Goal: Transaction & Acquisition: Purchase product/service

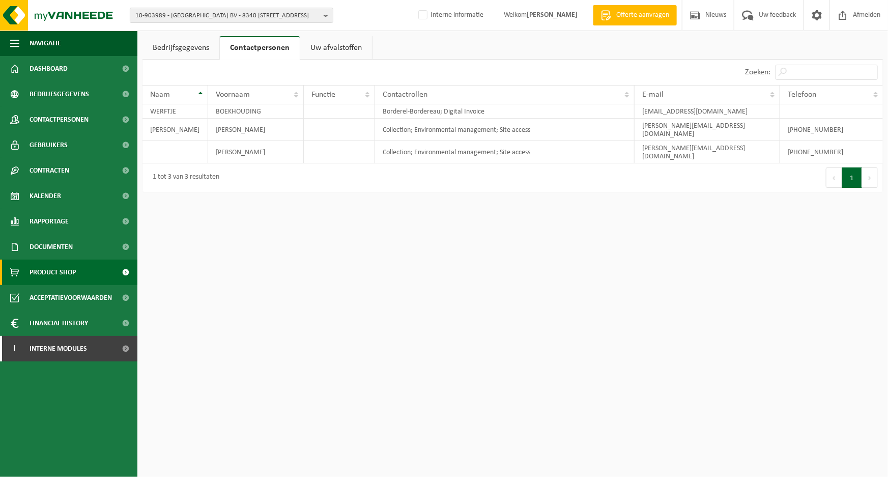
click at [52, 274] on span "Product Shop" at bounding box center [53, 271] width 46 height 25
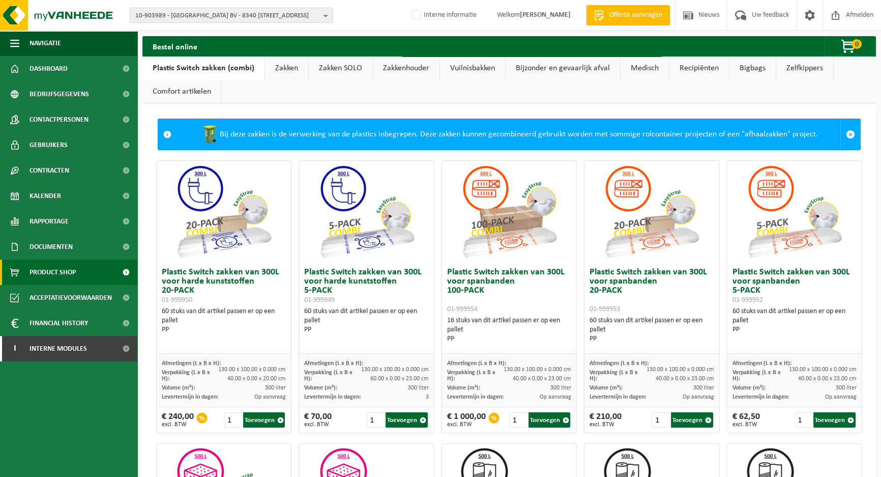
click at [468, 67] on link "Vuilnisbakken" at bounding box center [472, 67] width 65 height 23
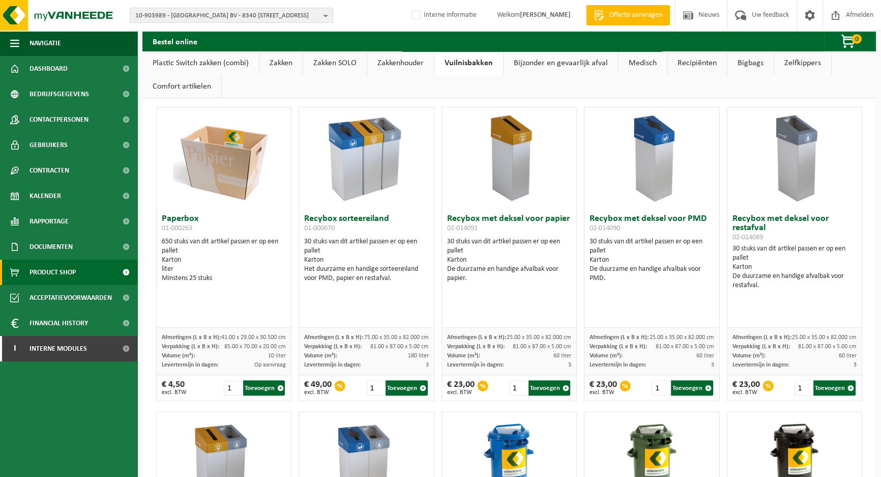
scroll to position [185, 0]
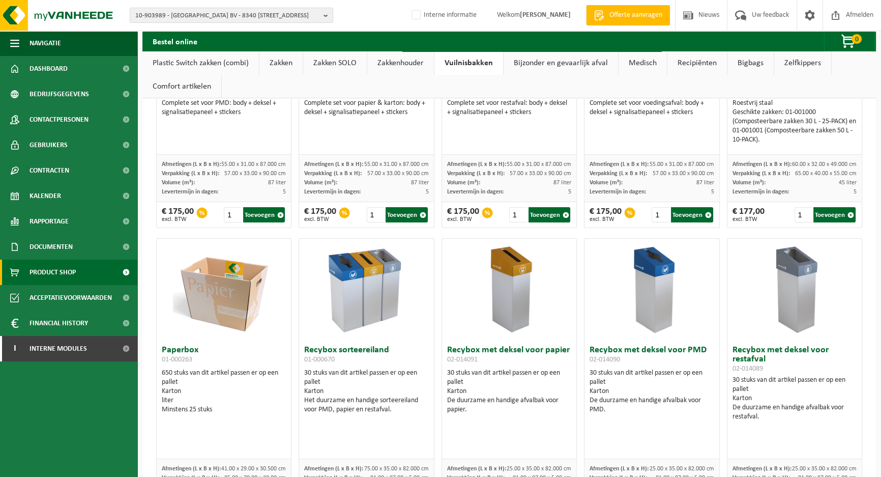
click at [356, 351] on h3 "Recybox sorteereiland 01-000670" at bounding box center [366, 355] width 124 height 20
click at [373, 359] on h3 "Recybox sorteereiland 01-000670" at bounding box center [366, 355] width 124 height 20
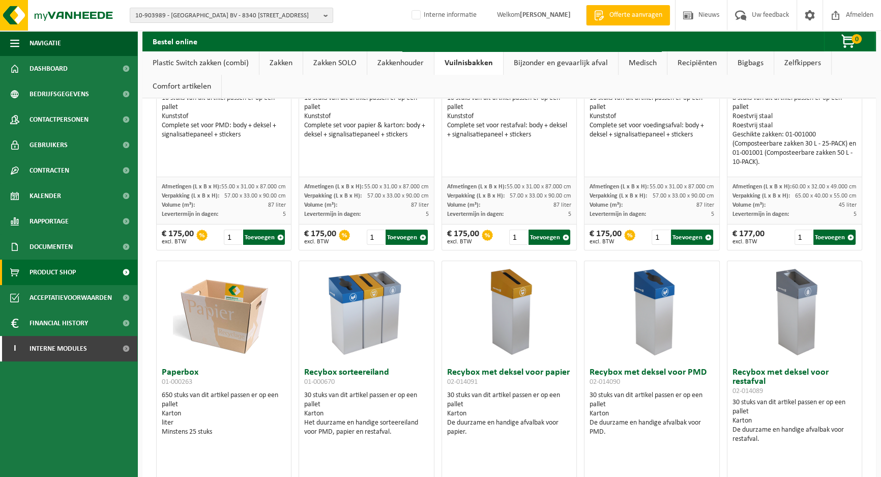
scroll to position [231, 0]
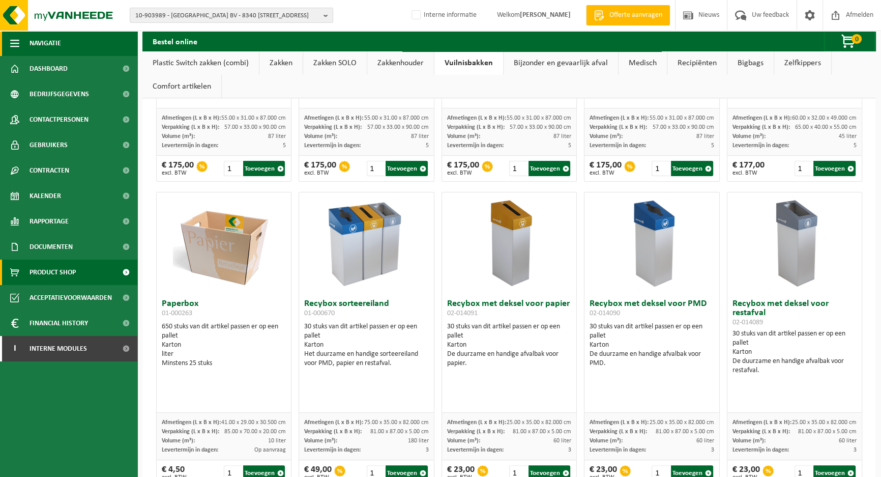
click at [13, 42] on span "button" at bounding box center [14, 43] width 9 height 25
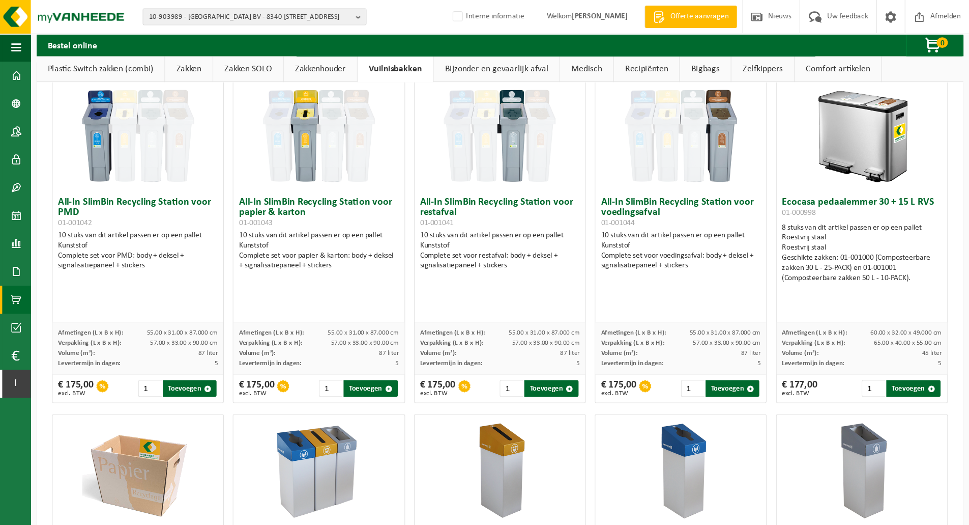
scroll to position [0, 0]
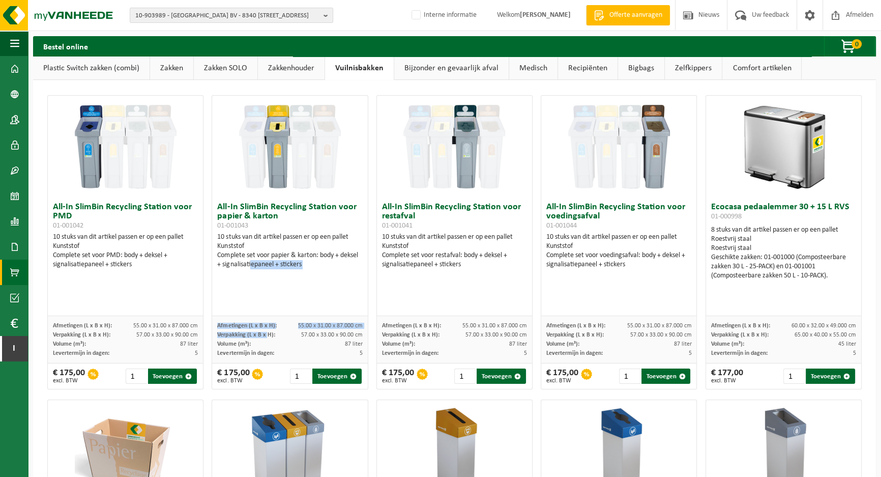
drag, startPoint x: 253, startPoint y: 293, endPoint x: 272, endPoint y: 287, distance: 19.2
click at [269, 316] on div "All-In SlimBin Recycling Station voor papier & karton 01-001043 10 stuks van di…" at bounding box center [290, 242] width 156 height 294
click at [336, 272] on div "All-In SlimBin Recycling Station voor papier & karton 01-001043 10 stuks van di…" at bounding box center [289, 256] width 155 height 119
click at [292, 71] on link "Zakkenhouder" at bounding box center [291, 67] width 67 height 23
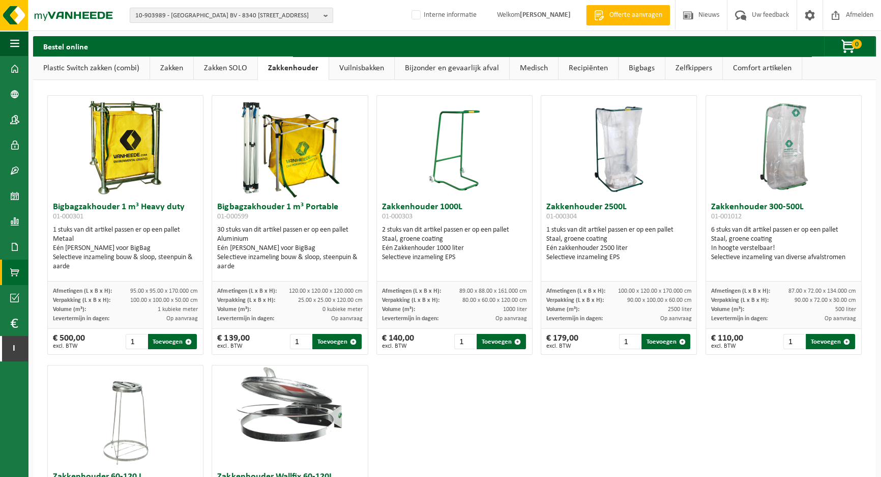
click at [351, 69] on link "Vuilnisbakken" at bounding box center [361, 67] width 65 height 23
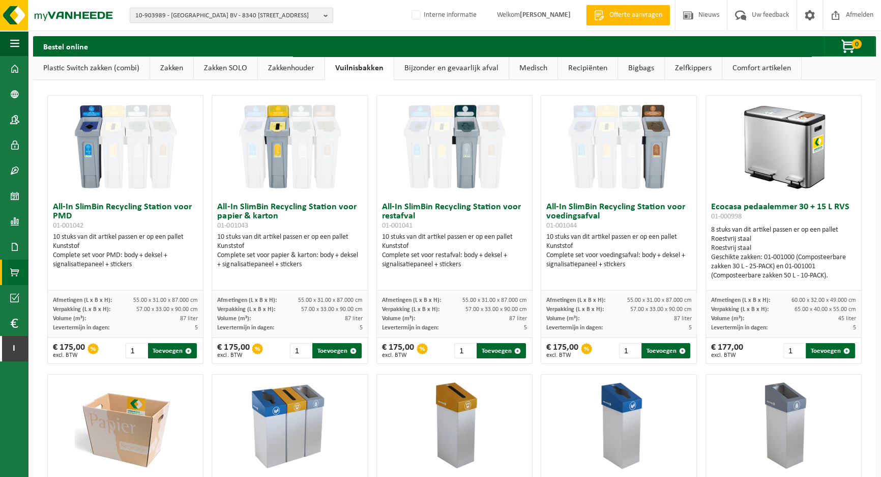
click at [430, 71] on link "Bijzonder en gevaarlijk afval" at bounding box center [451, 67] width 114 height 23
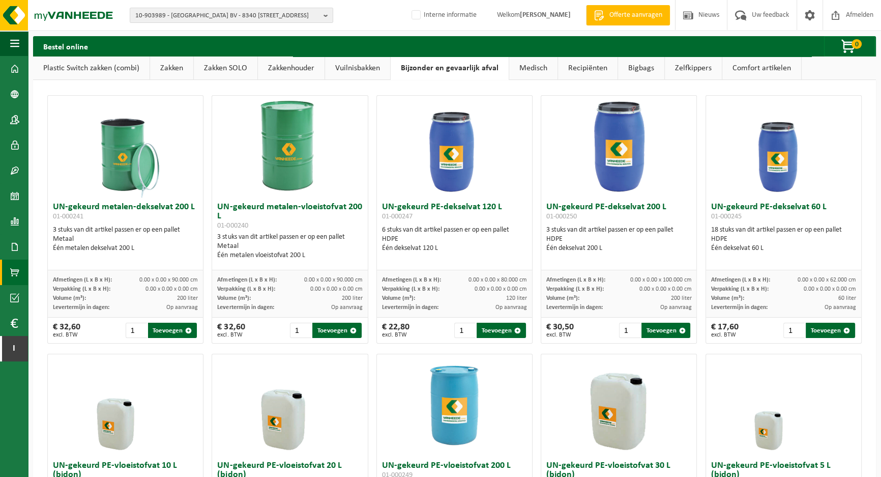
click at [523, 71] on link "Medisch" at bounding box center [533, 67] width 48 height 23
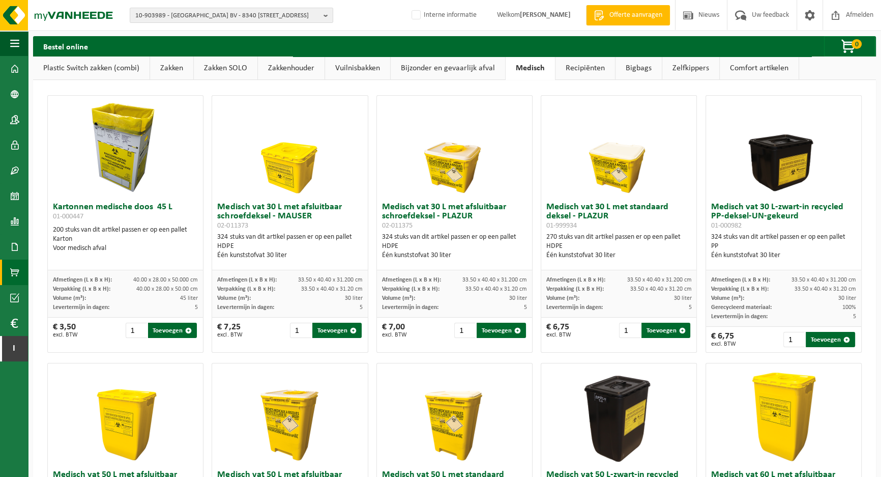
click at [335, 74] on link "Vuilnisbakken" at bounding box center [357, 67] width 65 height 23
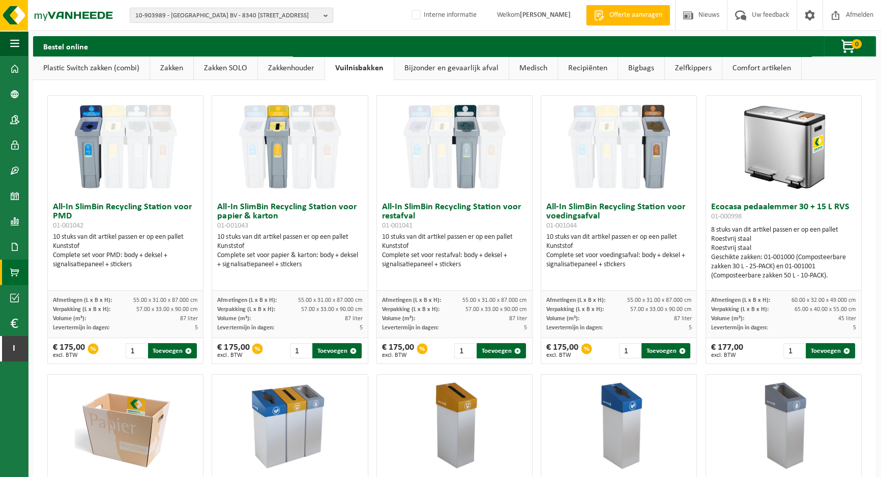
click at [283, 70] on link "Zakkenhouder" at bounding box center [291, 67] width 67 height 23
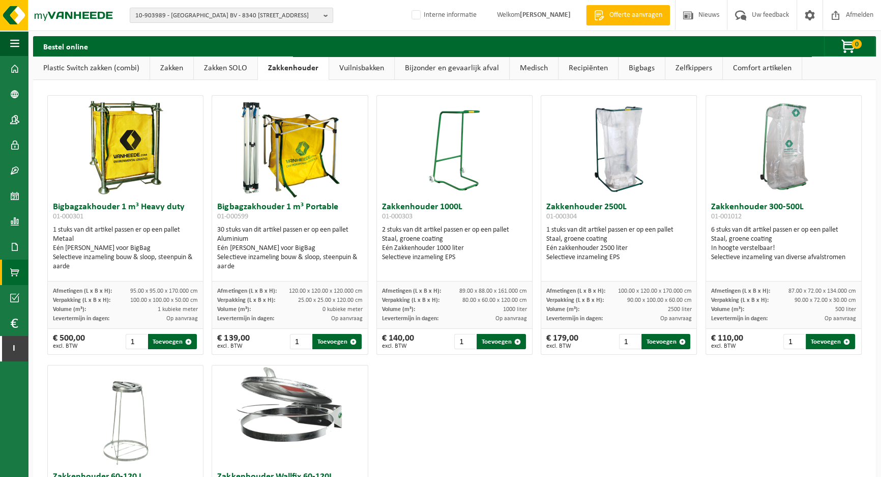
click at [227, 70] on link "Zakken SOLO" at bounding box center [226, 67] width 64 height 23
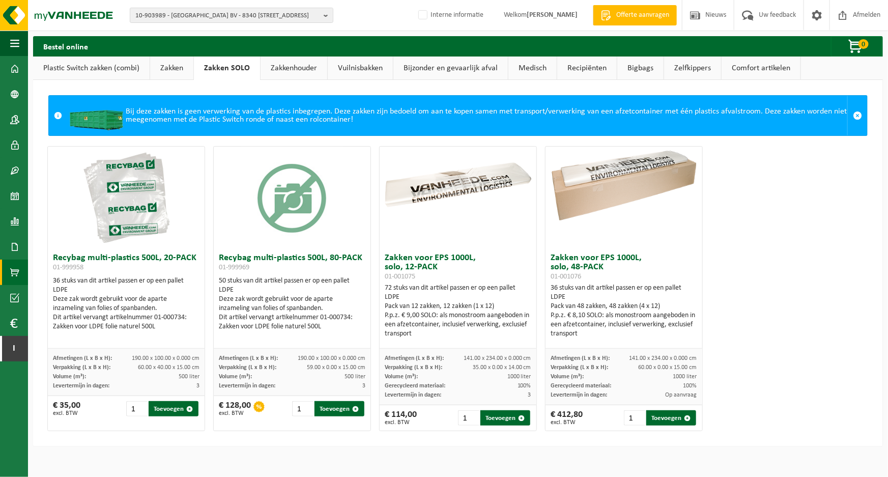
click at [350, 69] on link "Vuilnisbakken" at bounding box center [360, 67] width 65 height 23
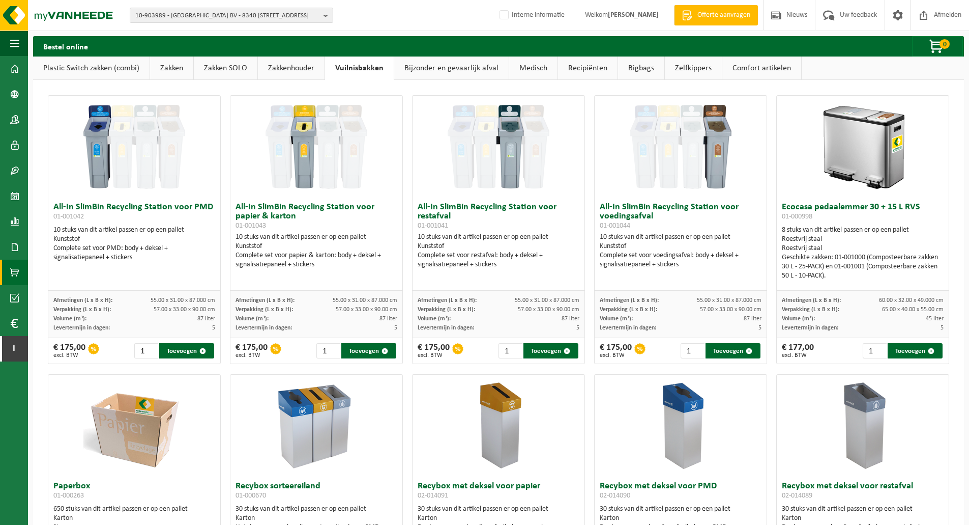
click at [252, 65] on link "Zakken SOLO" at bounding box center [226, 67] width 64 height 23
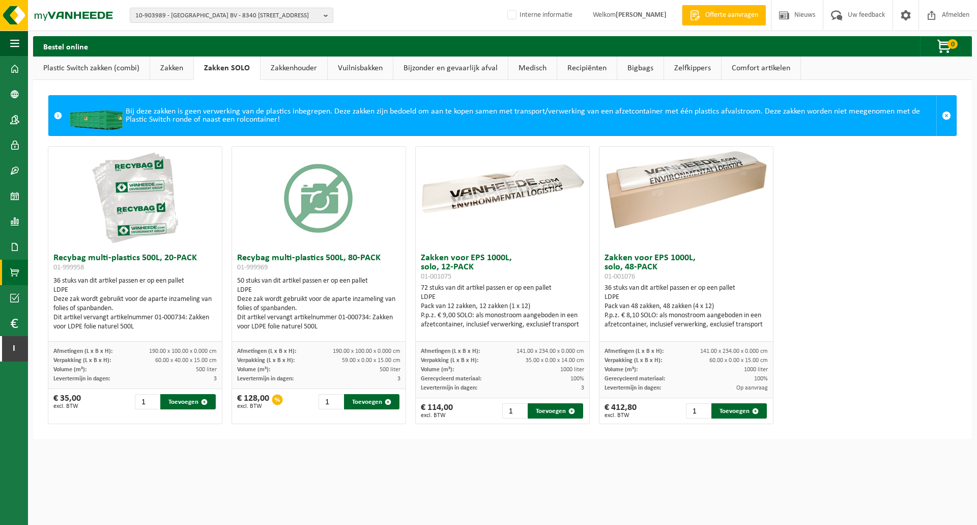
click at [317, 256] on h3 "Recybag multi-plastics 500L, 80-PACK 01-999969" at bounding box center [318, 263] width 163 height 20
click at [161, 273] on h3 "Recybag multi-plastics 500L, 20-PACK 01-999958" at bounding box center [134, 263] width 163 height 20
drag, startPoint x: 619, startPoint y: 268, endPoint x: 675, endPoint y: 267, distance: 56.0
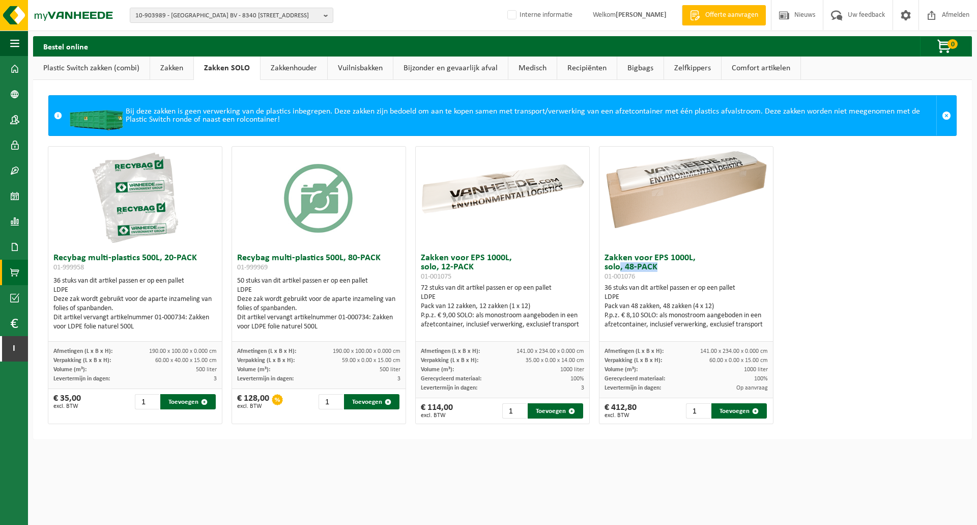
click at [675, 267] on h3 "Zakken voor EPS 1000L, solo, 48-PACK 01-001076" at bounding box center [685, 266] width 163 height 27
click at [689, 267] on h3 "Zakken voor EPS 1000L, solo, 48-PACK 01-001076" at bounding box center [685, 266] width 163 height 27
click at [312, 259] on h3 "Recybag multi-plastics 500L, 80-PACK 01-999969" at bounding box center [318, 263] width 163 height 20
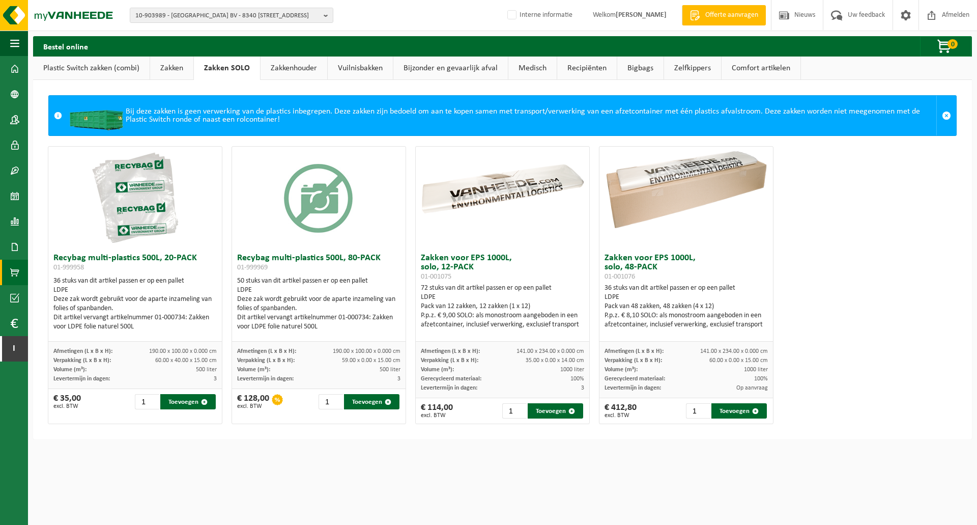
click at [314, 281] on div "50 stuks van dit artikel passen er op een pallet LDPE Deze zak wordt gebruikt v…" at bounding box center [318, 303] width 163 height 55
click at [299, 258] on h3 "Recybag multi-plastics 500L, 80-PACK 01-999969" at bounding box center [318, 263] width 163 height 20
click at [301, 272] on h3 "Recybag multi-plastics 500L, 80-PACK 01-999969" at bounding box center [318, 263] width 163 height 20
click at [309, 70] on link "Zakkenhouder" at bounding box center [293, 67] width 67 height 23
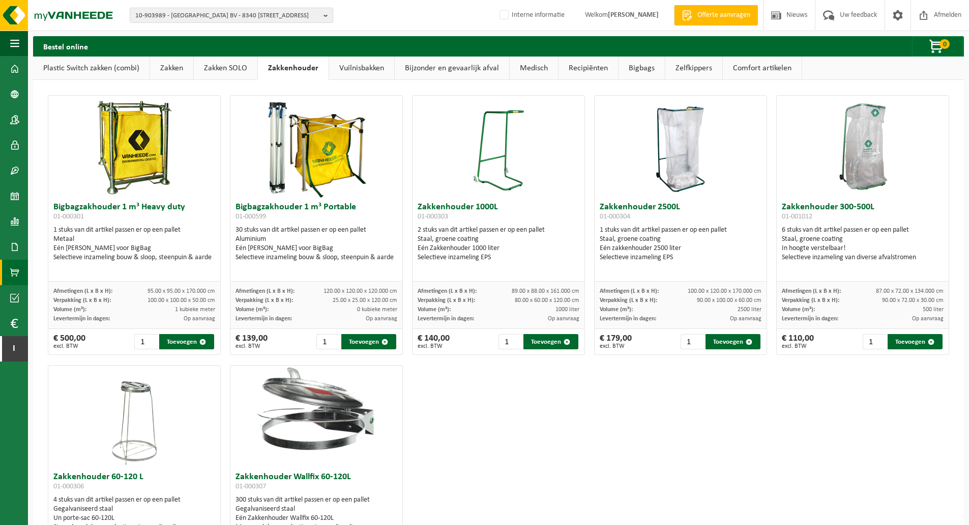
click at [239, 71] on link "Zakken SOLO" at bounding box center [226, 67] width 64 height 23
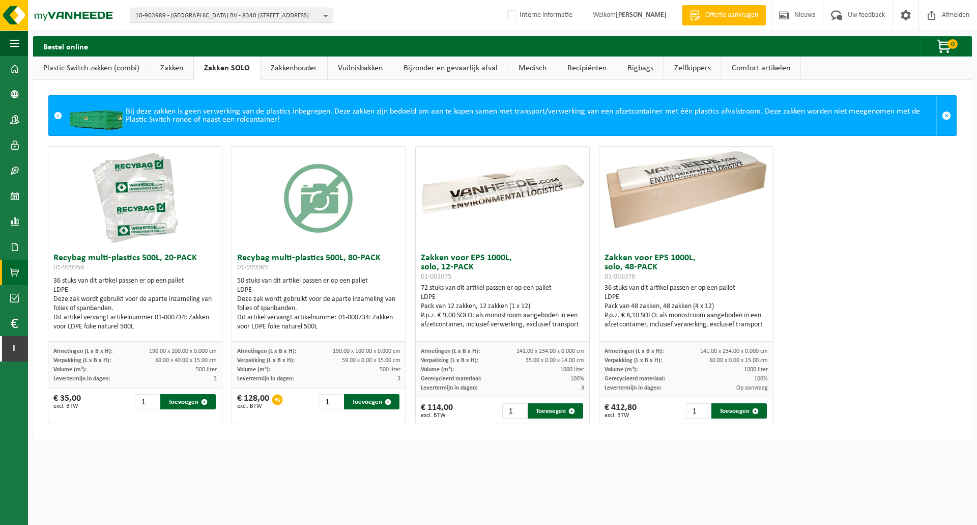
click at [171, 66] on link "Zakken" at bounding box center [171, 67] width 43 height 23
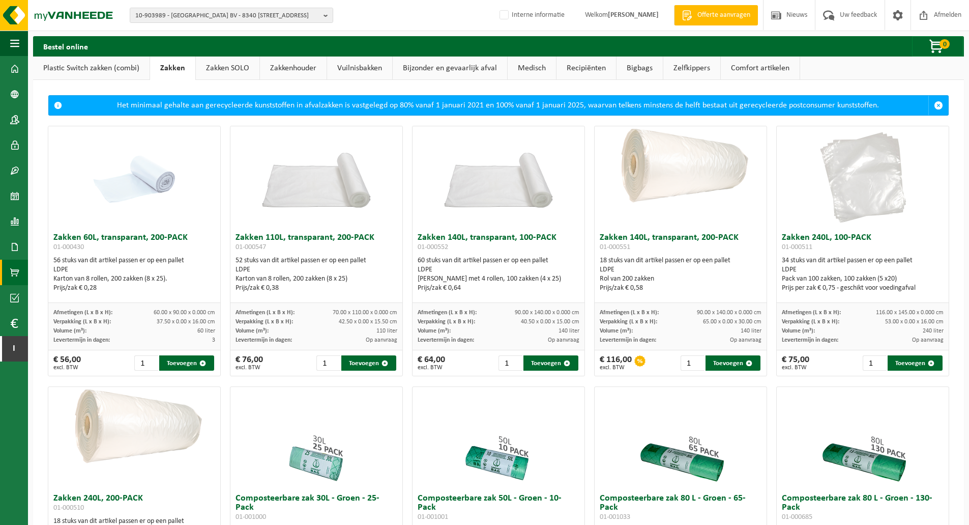
click at [204, 69] on link "Zakken SOLO" at bounding box center [228, 67] width 64 height 23
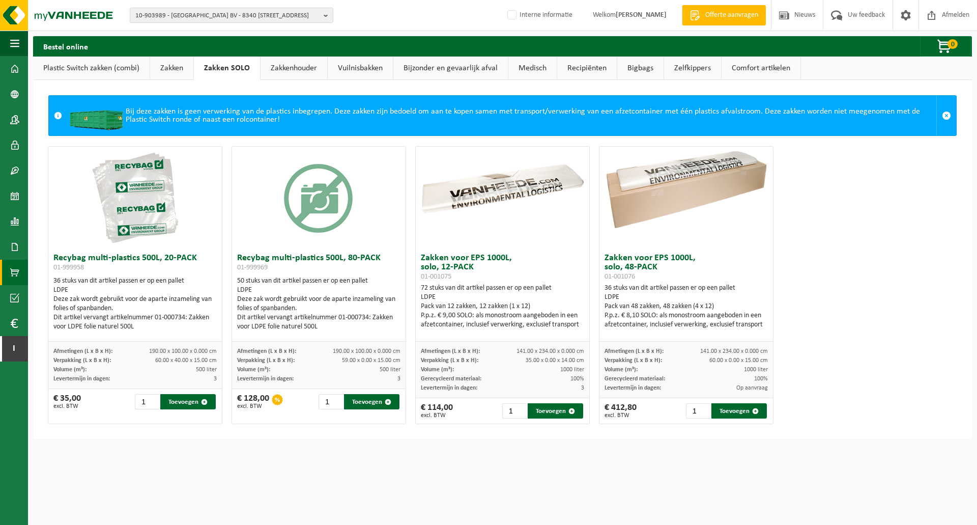
click at [275, 60] on link "Zakkenhouder" at bounding box center [293, 67] width 67 height 23
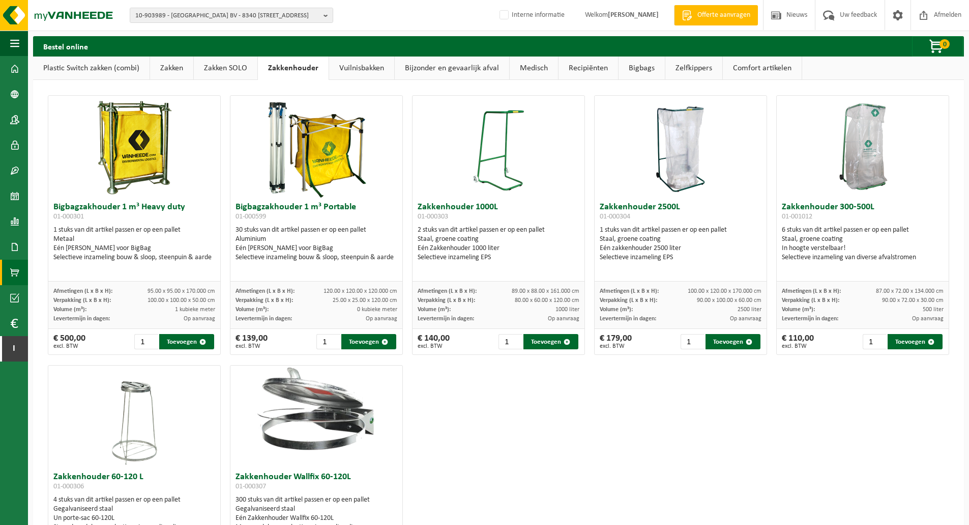
click at [365, 67] on link "Vuilnisbakken" at bounding box center [361, 67] width 65 height 23
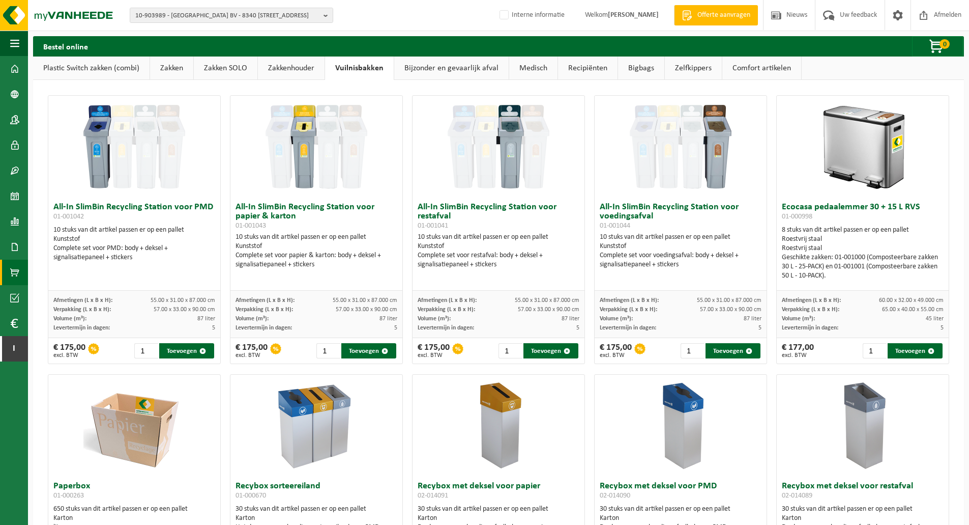
click at [452, 57] on link "Bijzonder en gevaarlijk afval" at bounding box center [451, 67] width 114 height 23
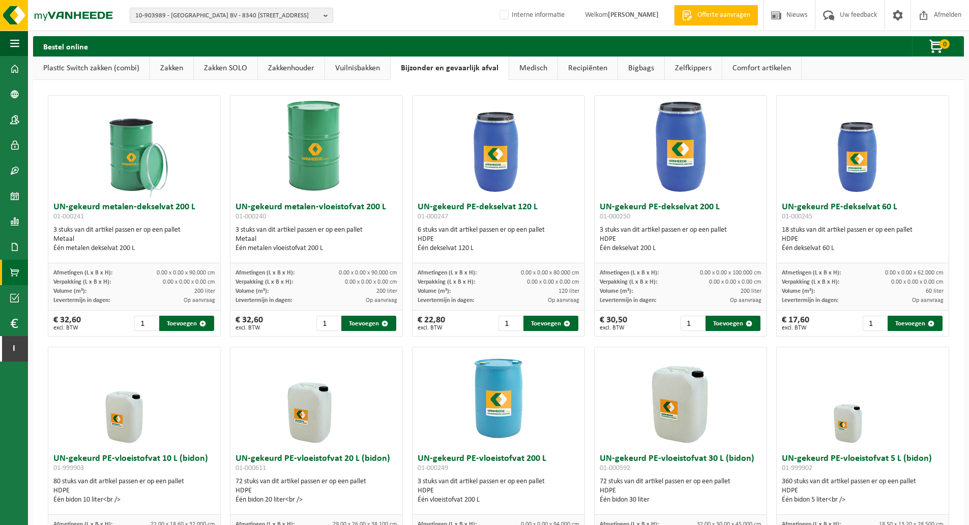
click at [523, 67] on link "Medisch" at bounding box center [533, 67] width 48 height 23
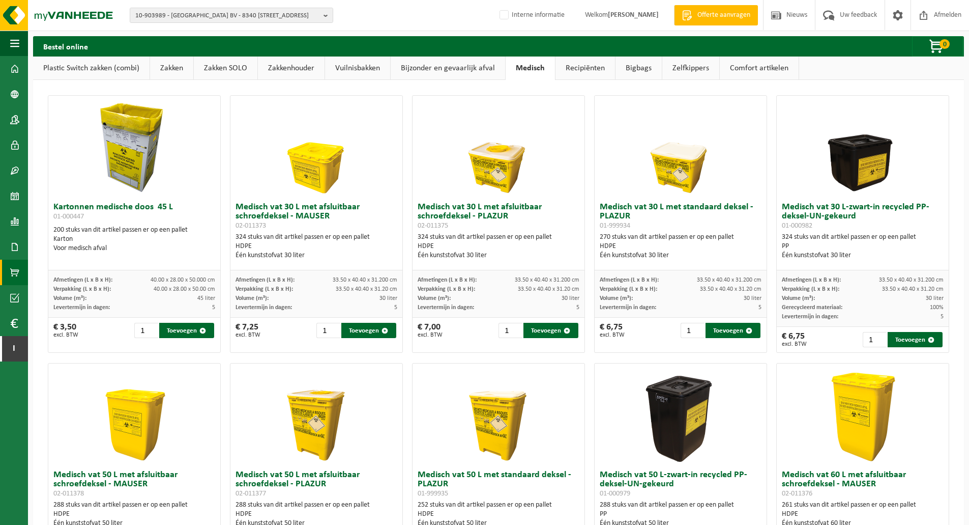
click at [572, 67] on link "Recipiënten" at bounding box center [586, 67] width 60 height 23
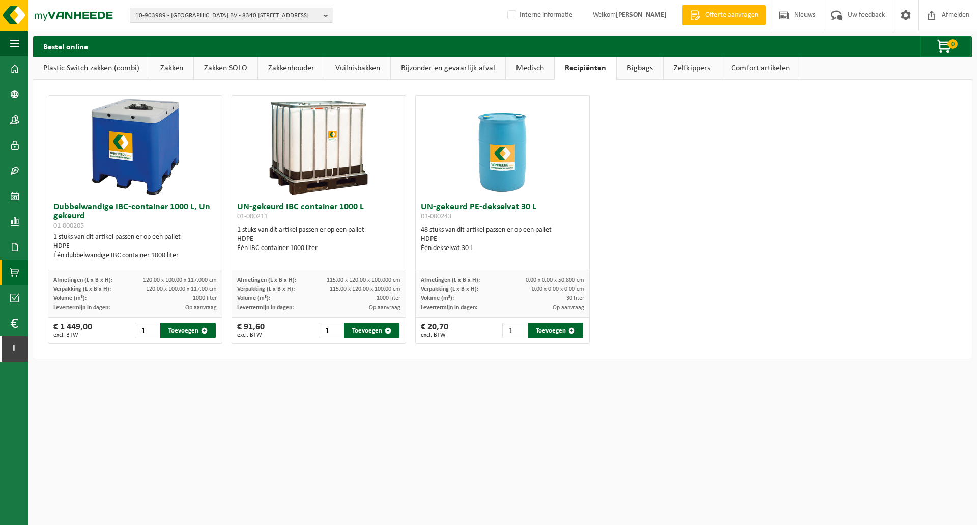
click at [629, 71] on link "Bigbags" at bounding box center [640, 67] width 46 height 23
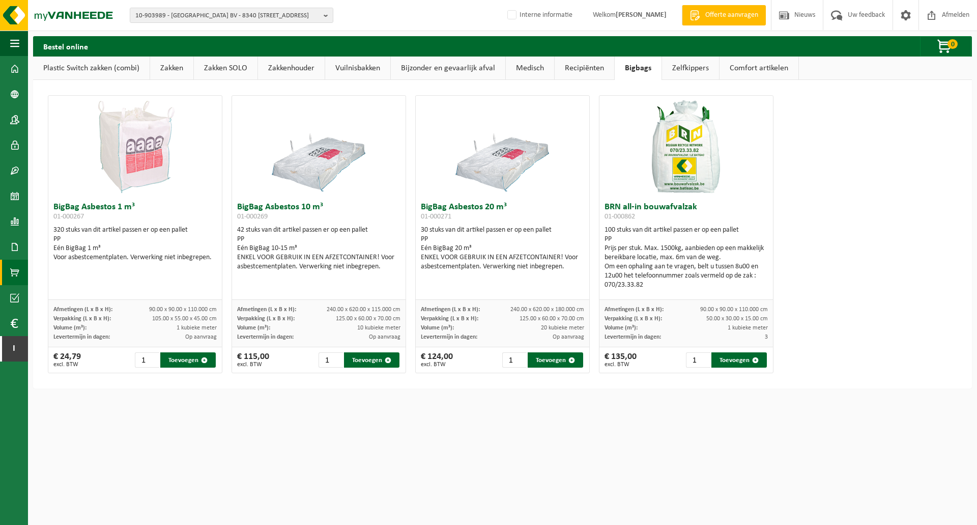
click at [684, 67] on link "Zelfkippers" at bounding box center [690, 67] width 57 height 23
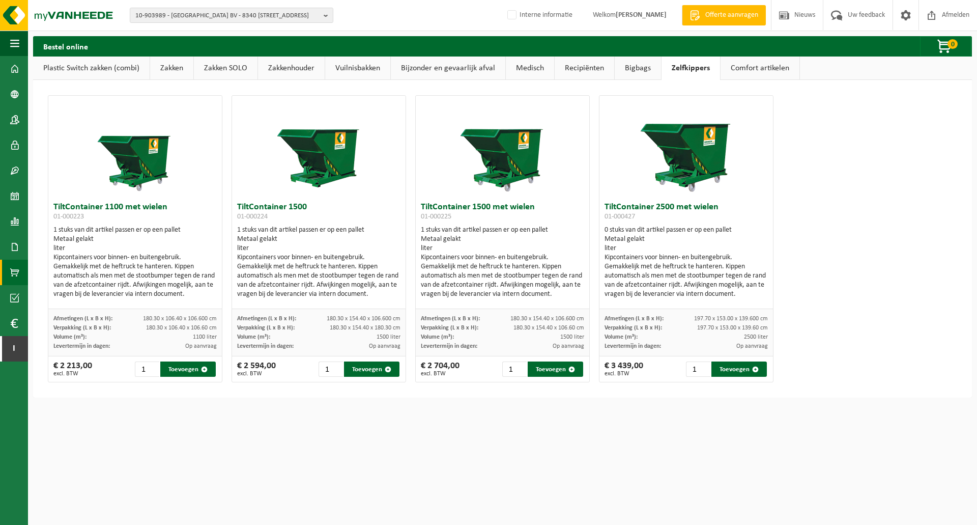
click at [765, 67] on link "Comfort artikelen" at bounding box center [759, 67] width 79 height 23
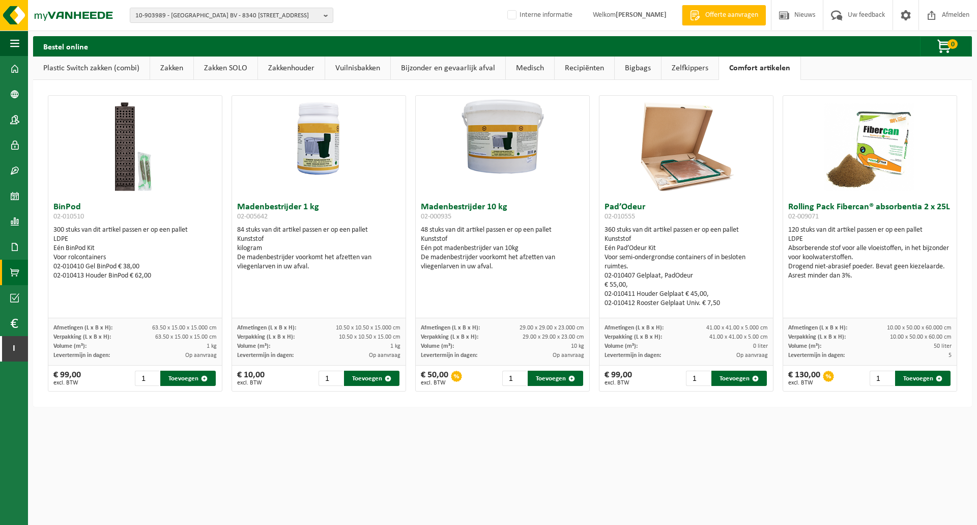
click at [96, 64] on link "Plastic Switch zakken (combi)" at bounding box center [91, 67] width 117 height 23
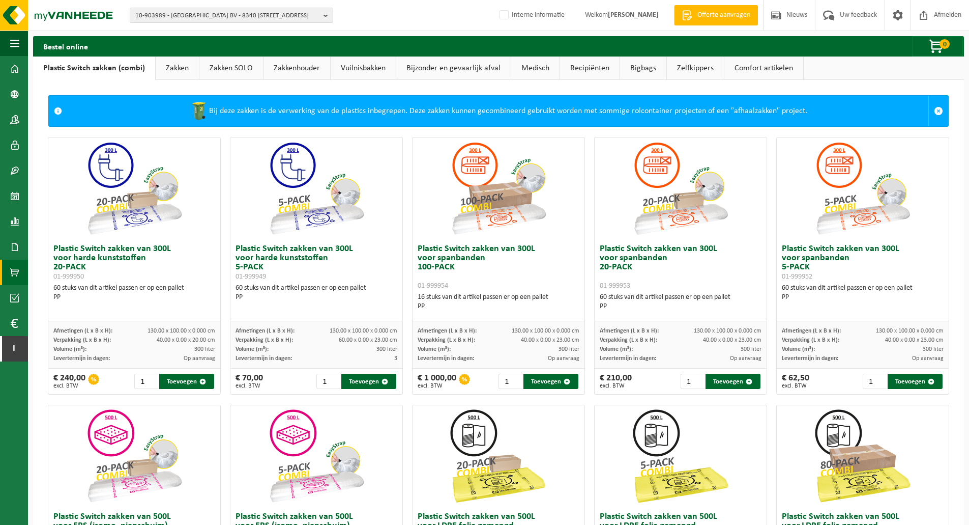
click at [168, 64] on link "Zakken" at bounding box center [177, 67] width 43 height 23
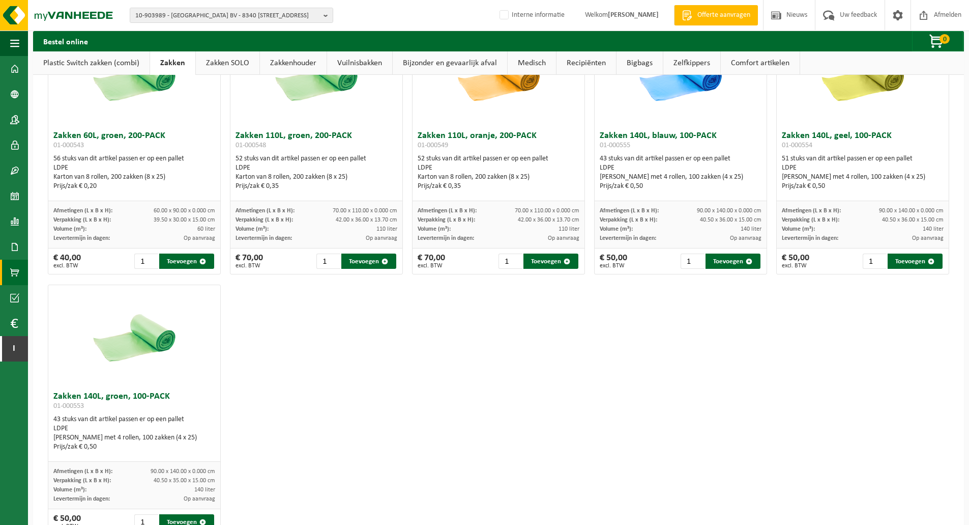
scroll to position [1179, 0]
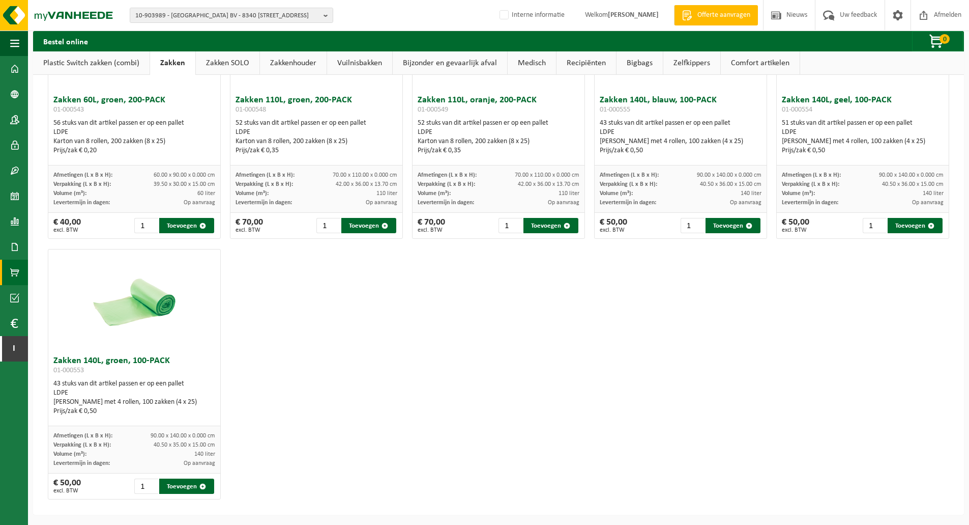
click at [238, 53] on link "Zakken SOLO" at bounding box center [228, 62] width 64 height 23
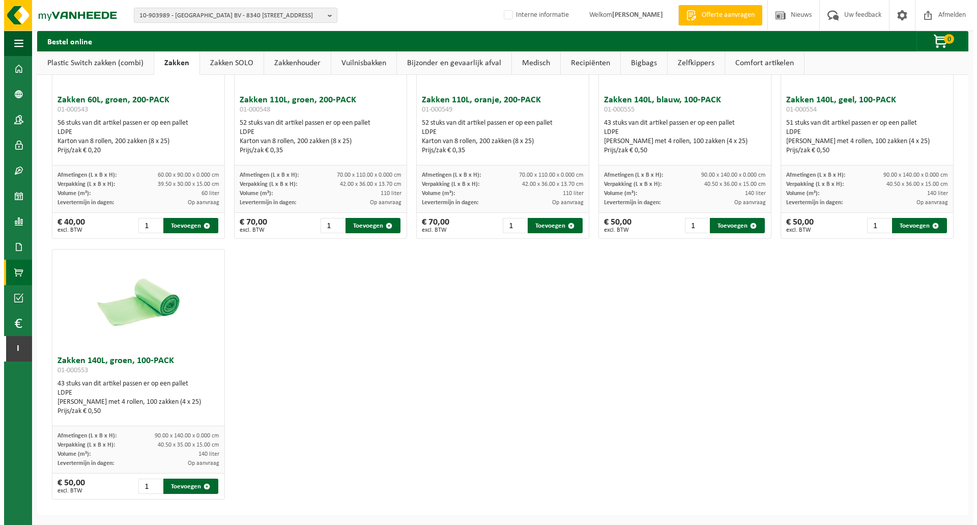
scroll to position [0, 0]
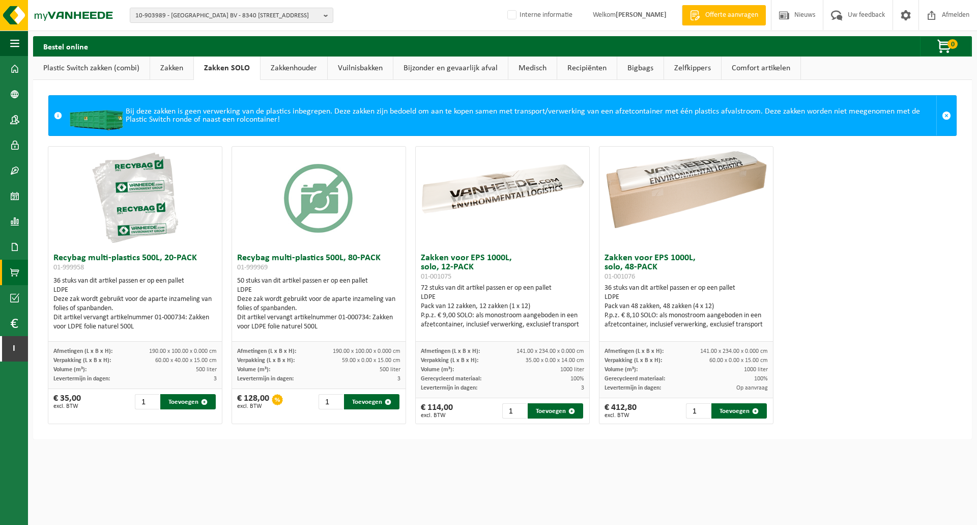
click at [519, 112] on div "Bij deze zakken is geen verwerking van de plastics inbegrepen. Deze zakken zijn…" at bounding box center [501, 116] width 869 height 40
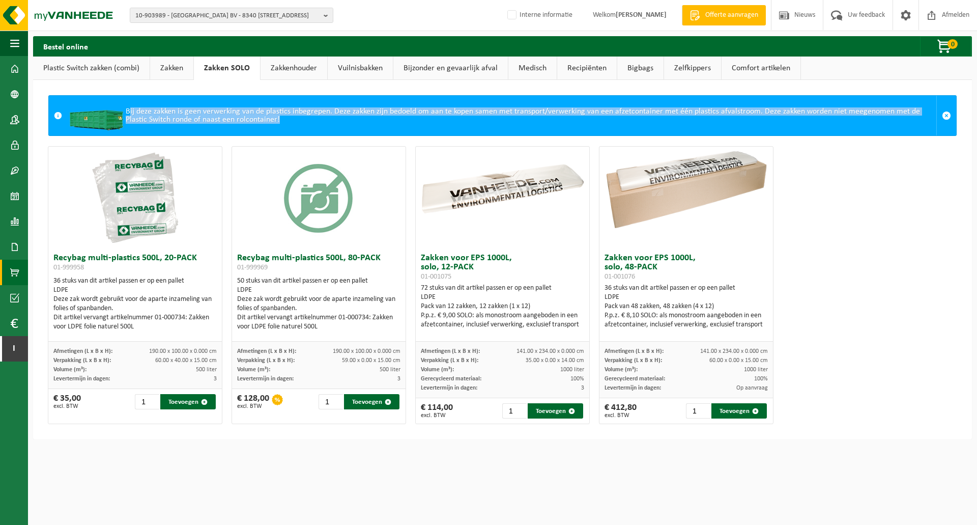
click at [519, 112] on div "Bij deze zakken is geen verwerking van de plastics inbegrepen. Deze zakken zijn…" at bounding box center [501, 116] width 869 height 40
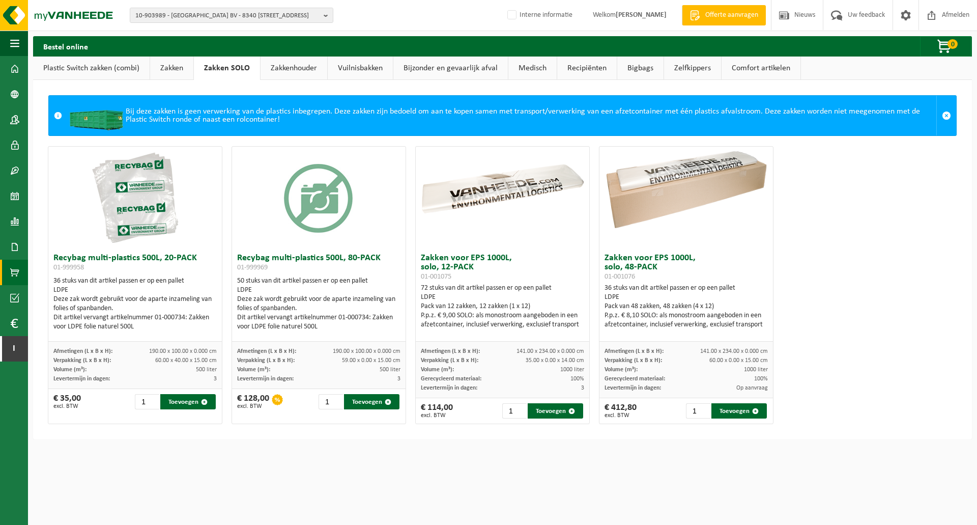
click at [881, 178] on div "Recybag multi-plastics 500L, 20-PACK 01-999958 36 stuks van dit artikel passen …" at bounding box center [502, 285] width 918 height 288
click at [866, 335] on div "Recybag multi-plastics 500L, 20-PACK 01-999958 36 stuks van dit artikel passen …" at bounding box center [502, 285] width 918 height 288
click at [871, 324] on div "Recybag multi-plastics 500L, 20-PACK 01-999958 36 stuks van dit artikel passen …" at bounding box center [502, 285] width 918 height 288
click at [866, 321] on div "Recybag multi-plastics 500L, 20-PACK 01-999958 36 stuks van dit artikel passen …" at bounding box center [502, 285] width 918 height 288
